Goal: Check status: Check status

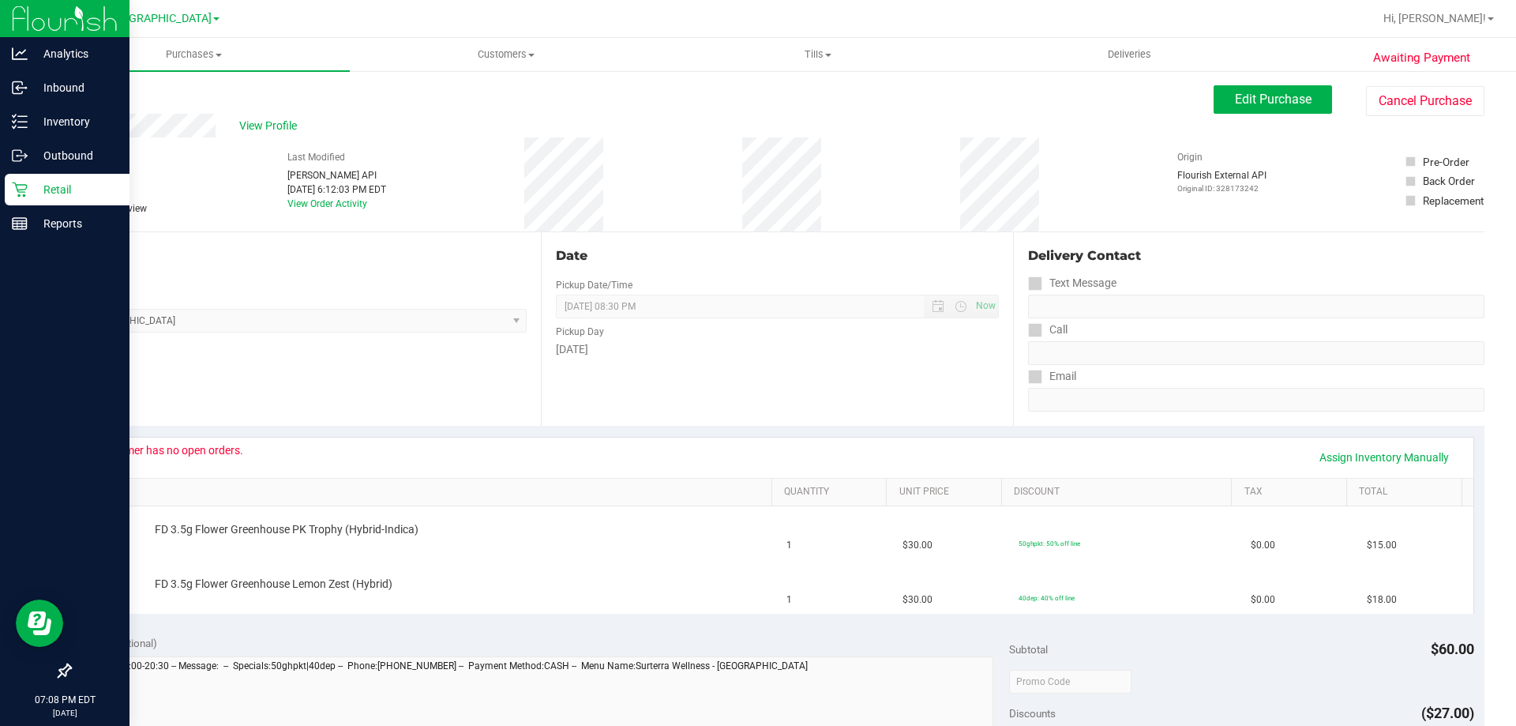
click at [32, 194] on p "Retail" at bounding box center [75, 189] width 95 height 19
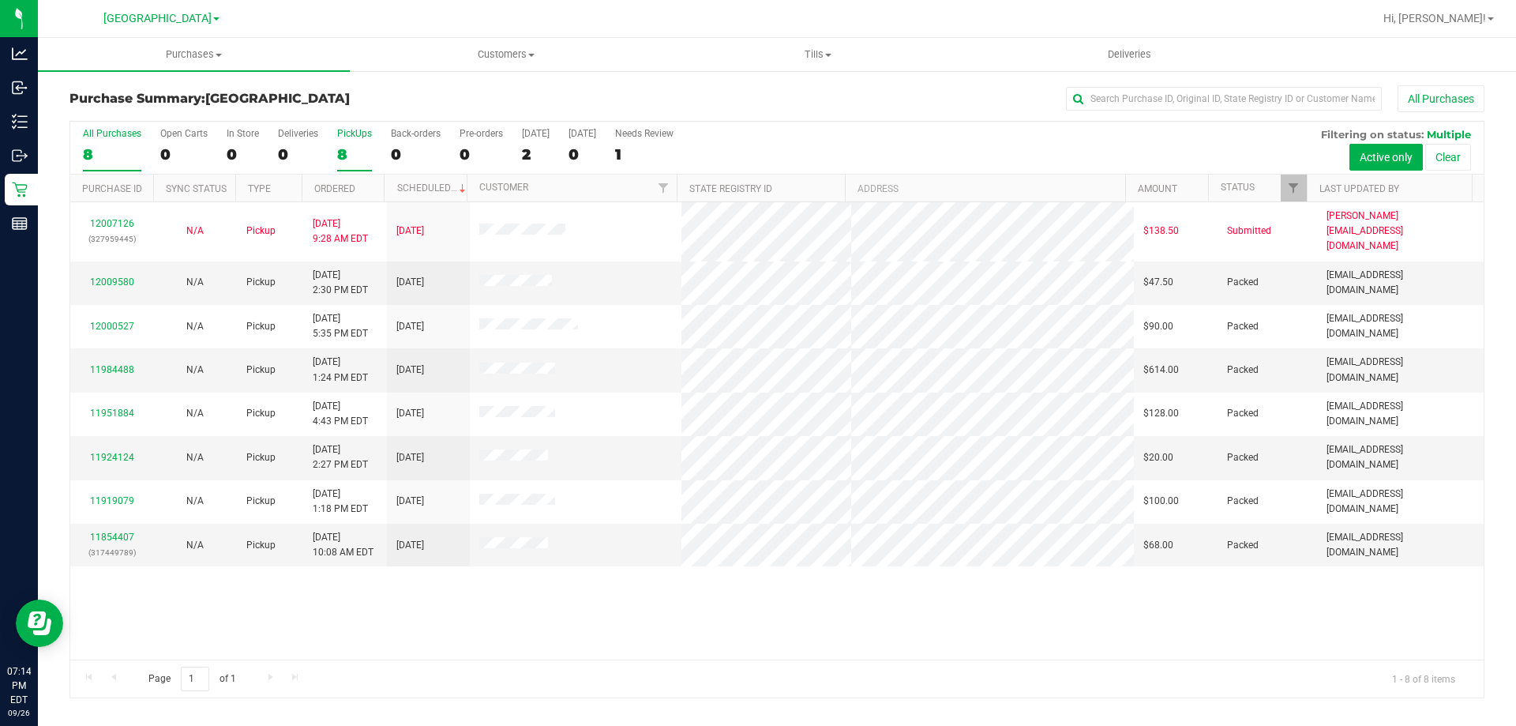
click at [350, 143] on label "PickUps 8" at bounding box center [354, 149] width 35 height 43
click at [0, 0] on input "PickUps 8" at bounding box center [0, 0] width 0 height 0
click at [344, 133] on div "PickUps" at bounding box center [354, 133] width 35 height 11
click at [0, 0] on input "PickUps 8" at bounding box center [0, 0] width 0 height 0
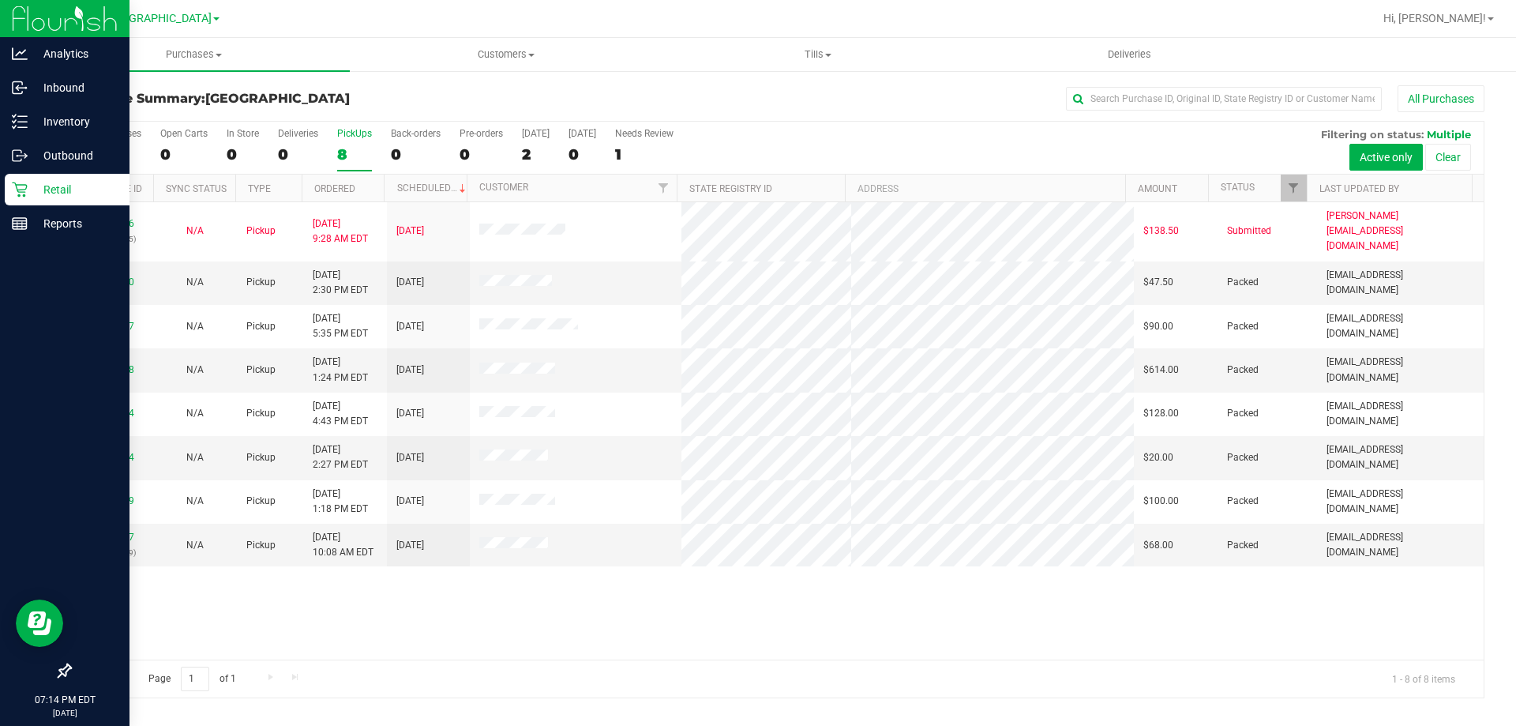
click at [35, 189] on p "Retail" at bounding box center [75, 189] width 95 height 19
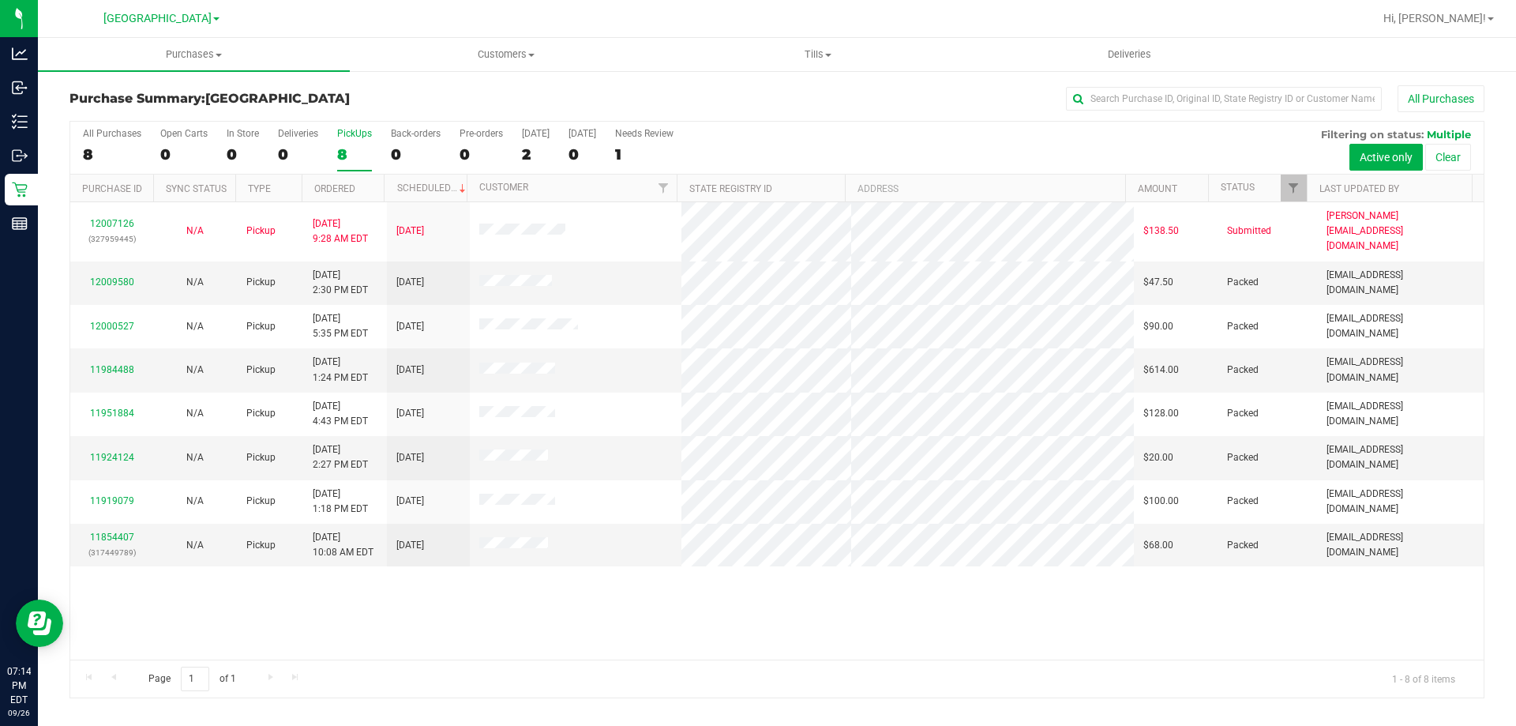
click at [353, 145] on div "8" at bounding box center [354, 154] width 35 height 18
click at [0, 0] on input "PickUps 8" at bounding box center [0, 0] width 0 height 0
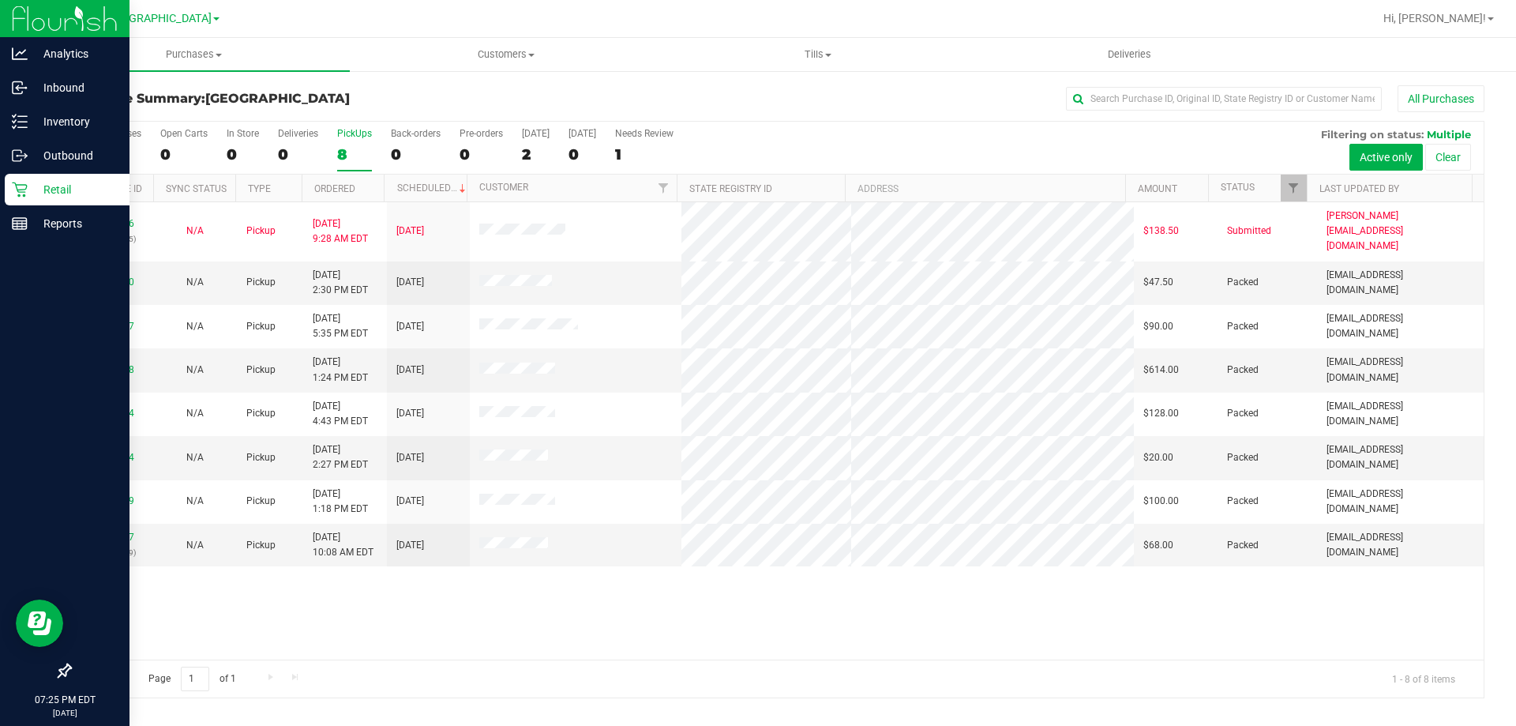
click at [6, 183] on div "Retail" at bounding box center [67, 190] width 125 height 32
click at [71, 178] on div "Retail" at bounding box center [67, 190] width 125 height 32
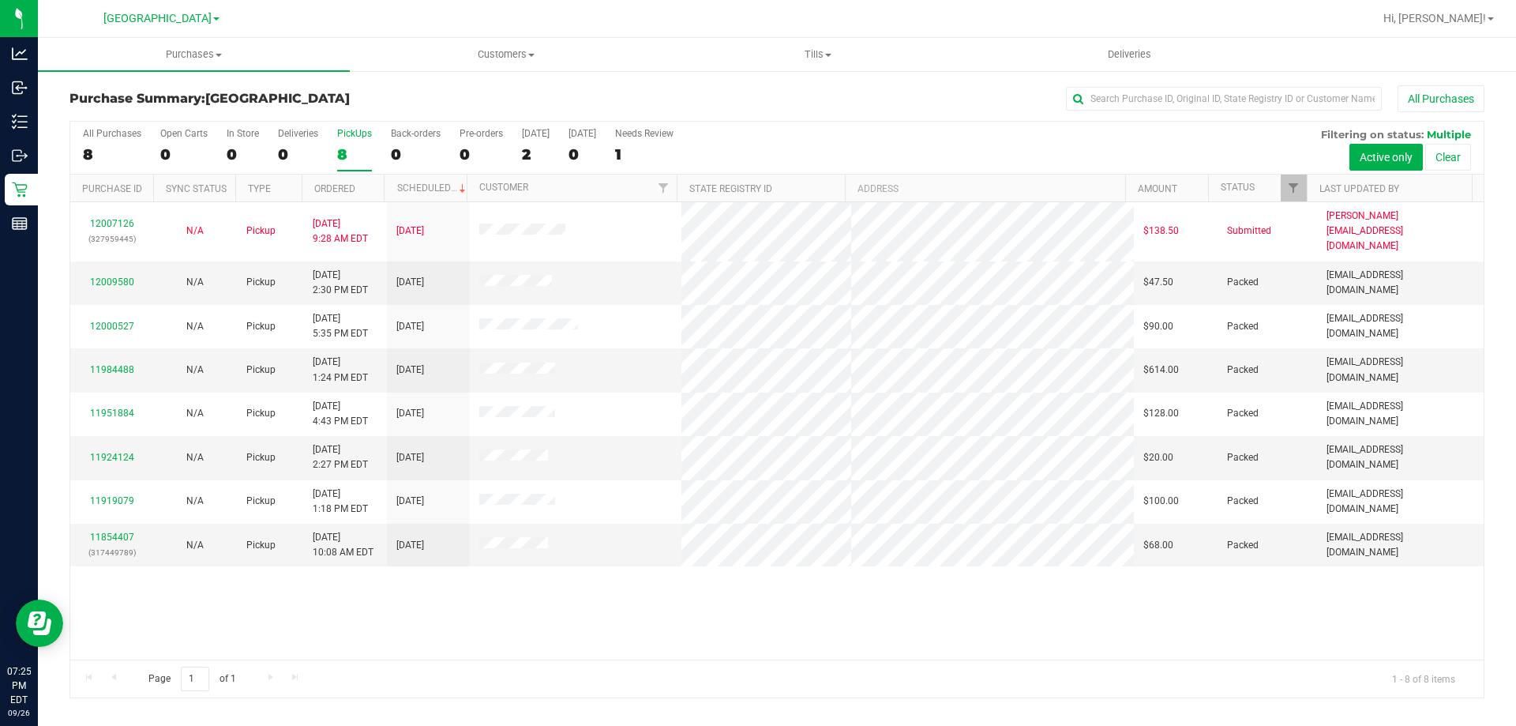
click at [369, 149] on div "8" at bounding box center [354, 154] width 35 height 18
click at [0, 0] on input "PickUps 8" at bounding box center [0, 0] width 0 height 0
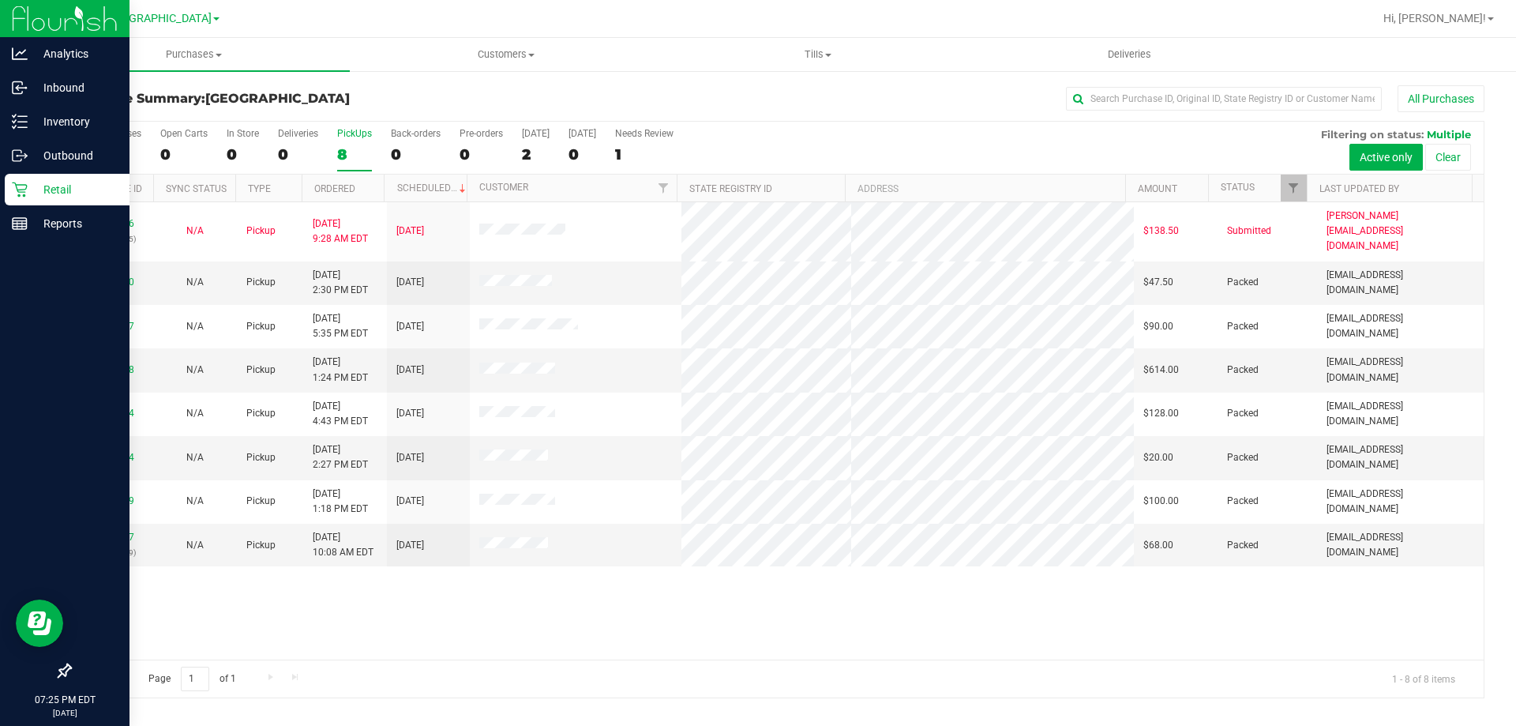
click at [12, 193] on icon at bounding box center [20, 190] width 16 height 16
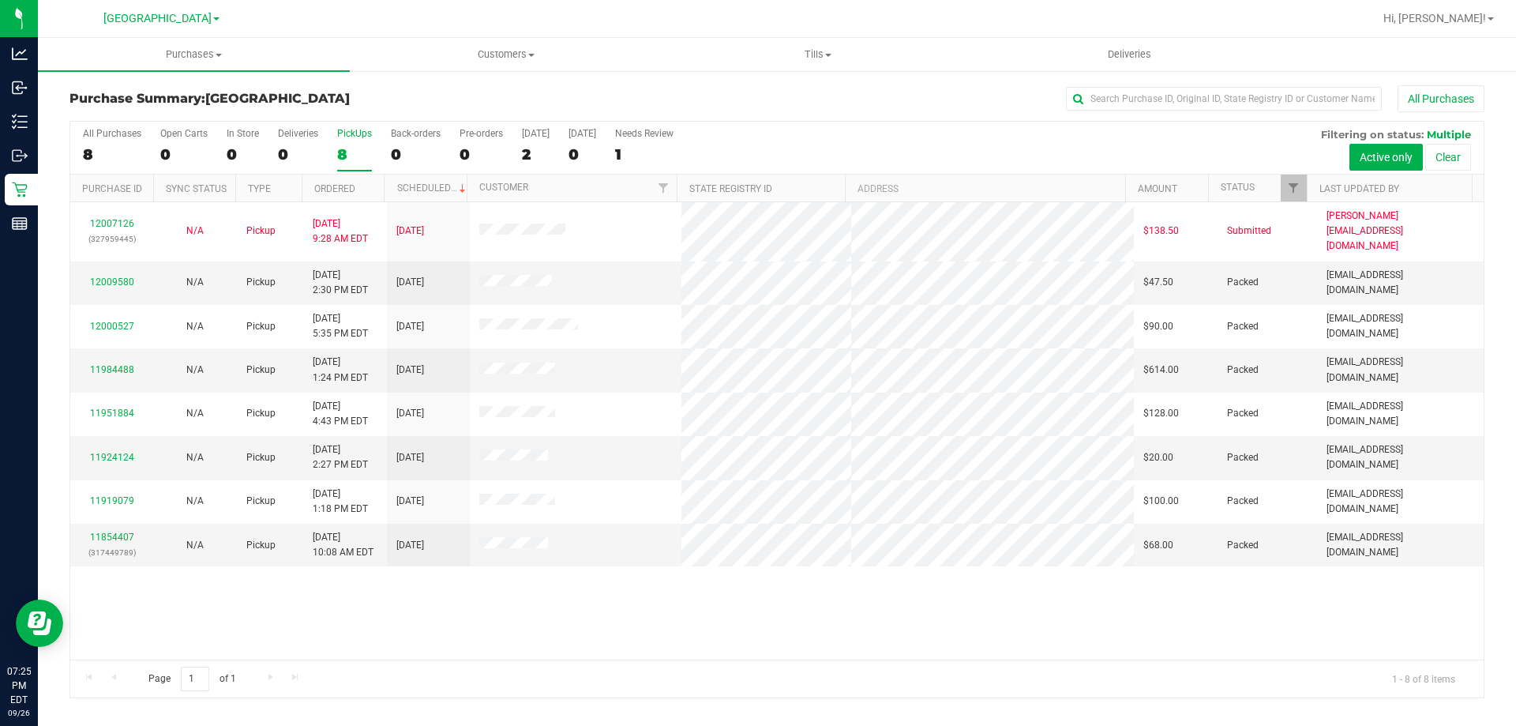
click at [343, 133] on div "PickUps" at bounding box center [354, 133] width 35 height 11
click at [0, 0] on input "PickUps 8" at bounding box center [0, 0] width 0 height 0
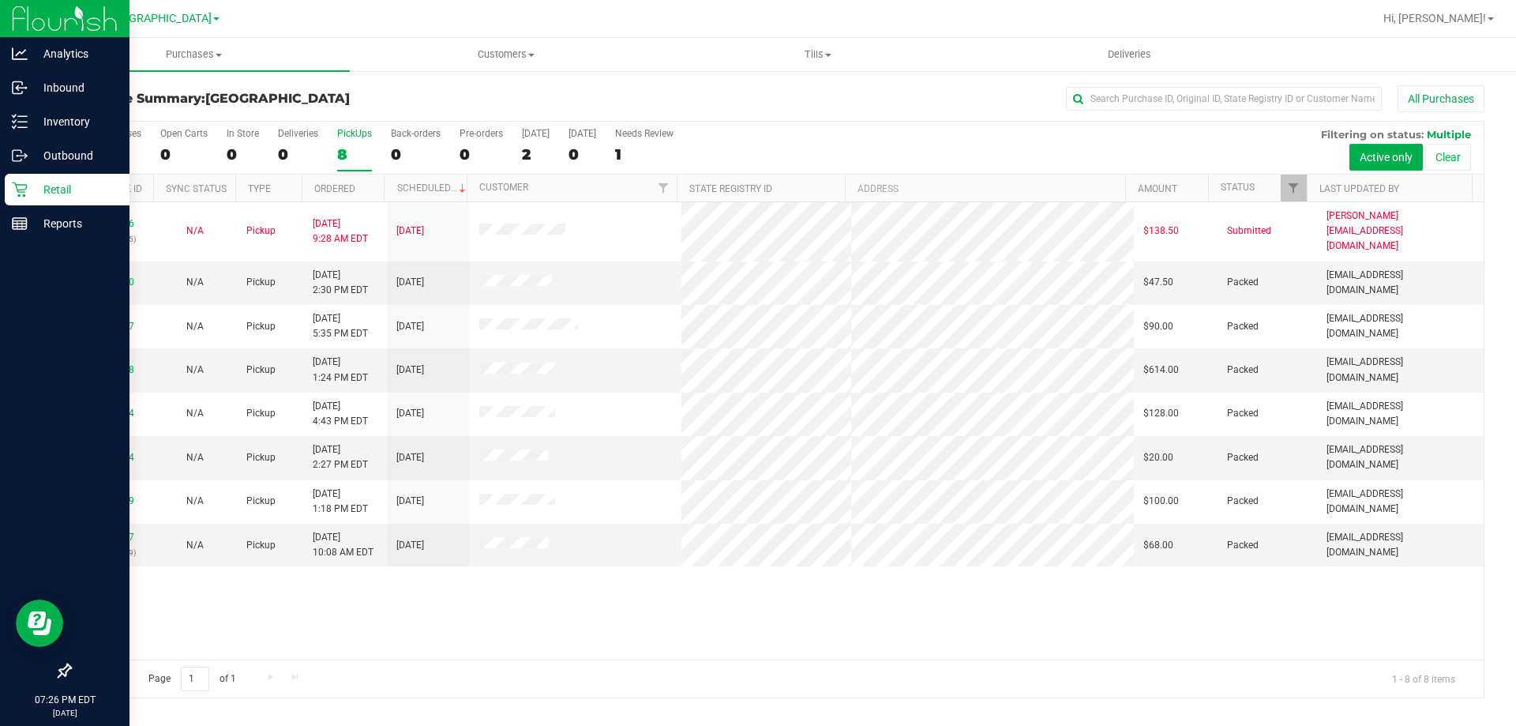
click at [5, 199] on div "Retail" at bounding box center [67, 190] width 125 height 32
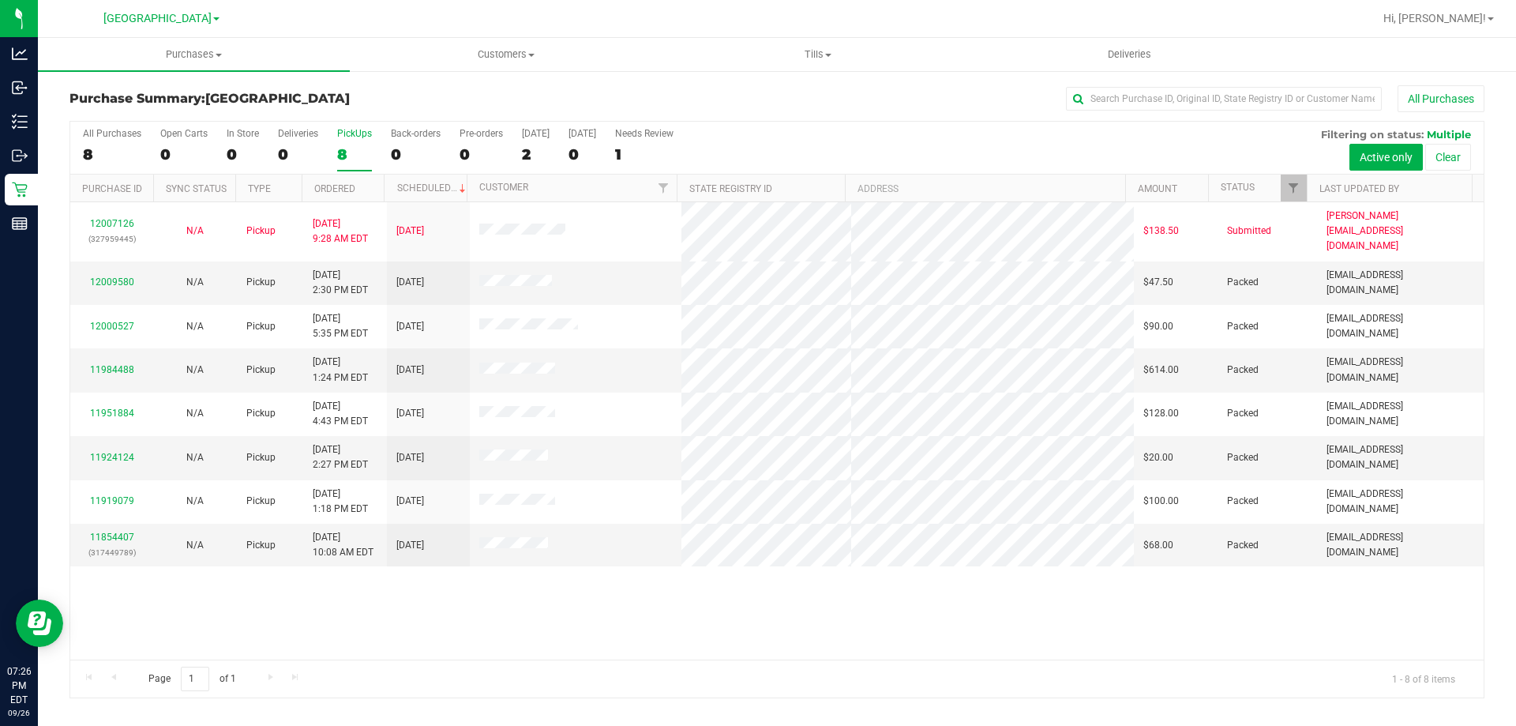
click at [349, 141] on label "PickUps 8" at bounding box center [354, 149] width 35 height 43
click at [0, 0] on input "PickUps 8" at bounding box center [0, 0] width 0 height 0
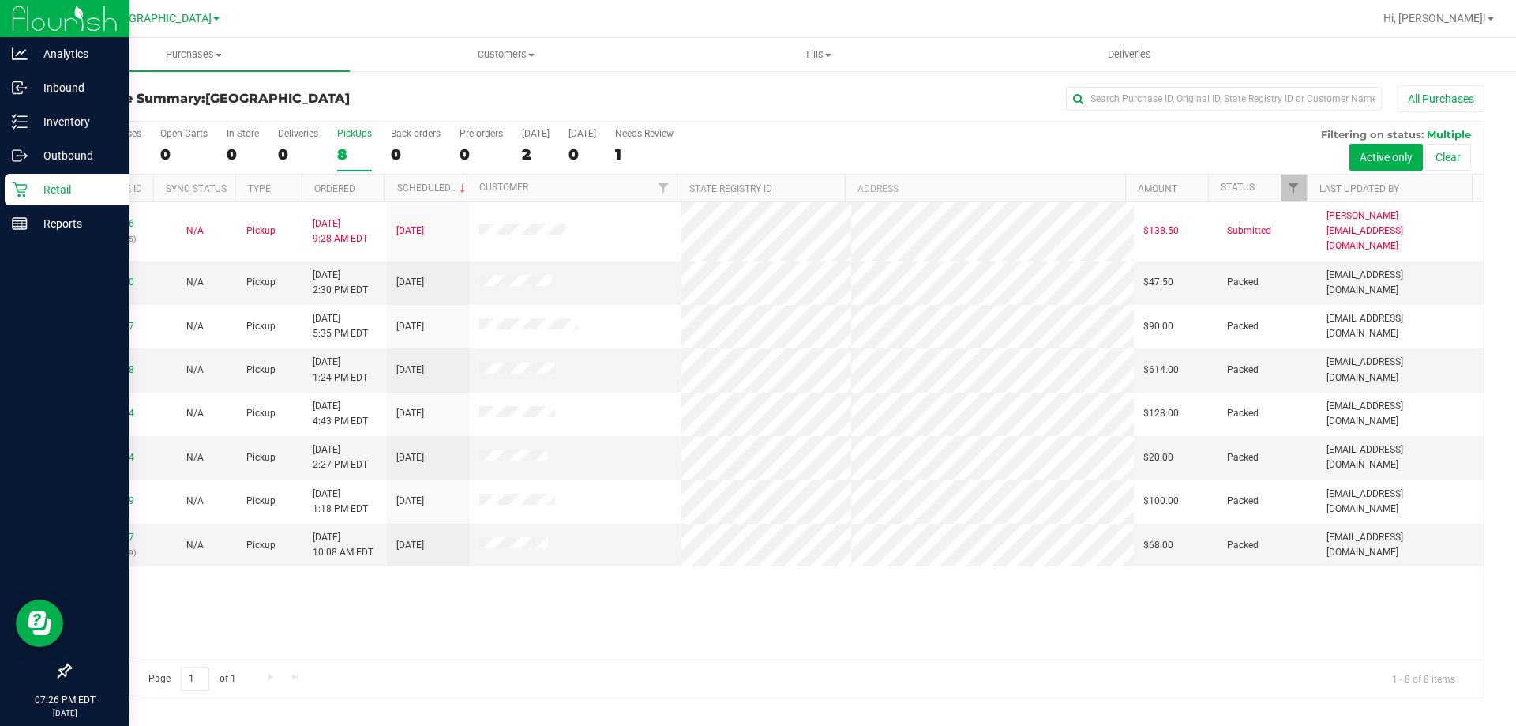
click at [14, 190] on icon at bounding box center [20, 190] width 16 height 16
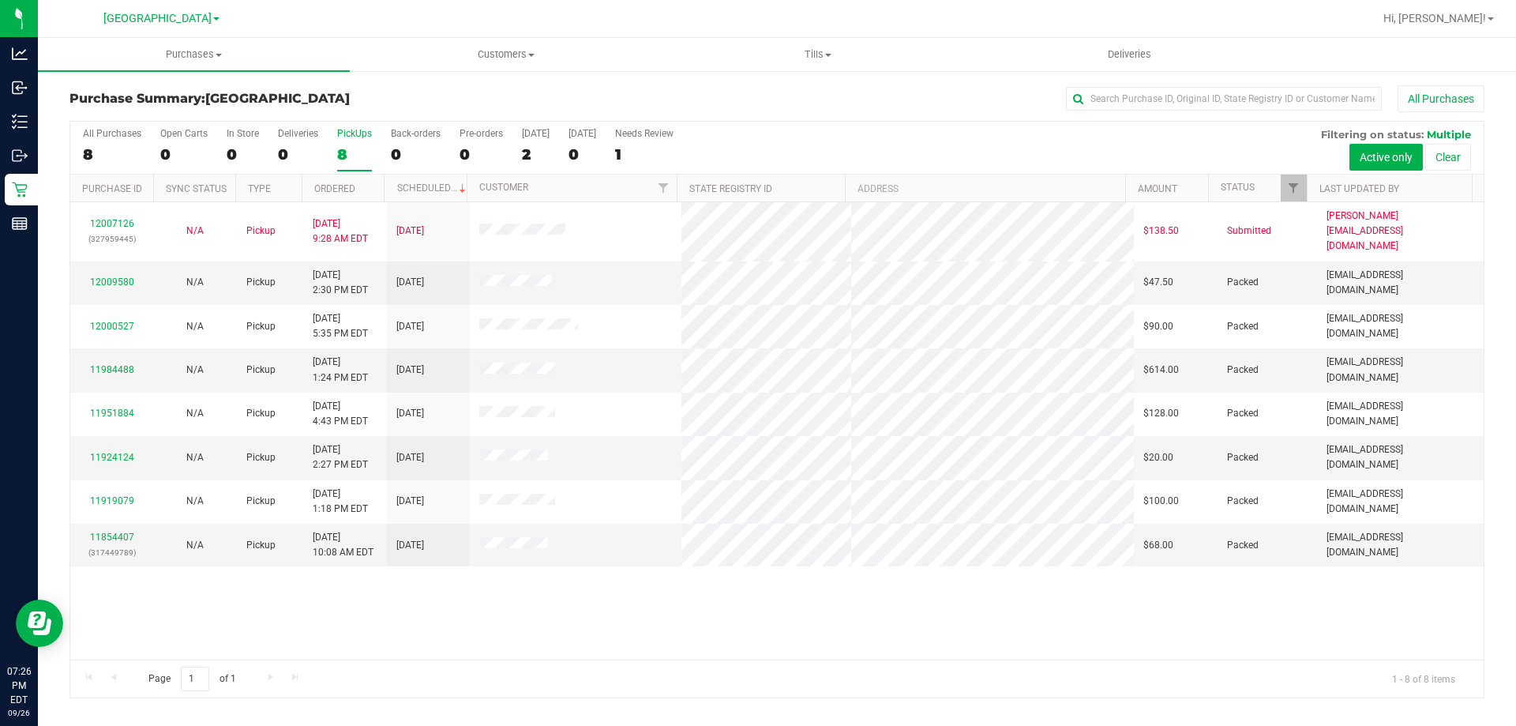
click at [355, 141] on label "PickUps 8" at bounding box center [354, 149] width 35 height 43
click at [0, 0] on input "PickUps 8" at bounding box center [0, 0] width 0 height 0
